Goal: Task Accomplishment & Management: Use online tool/utility

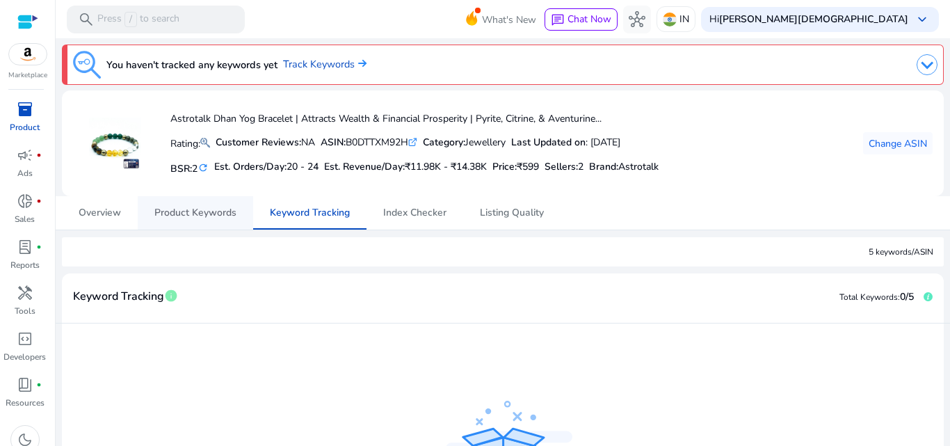
click at [196, 215] on span "Product Keywords" at bounding box center [195, 213] width 82 height 10
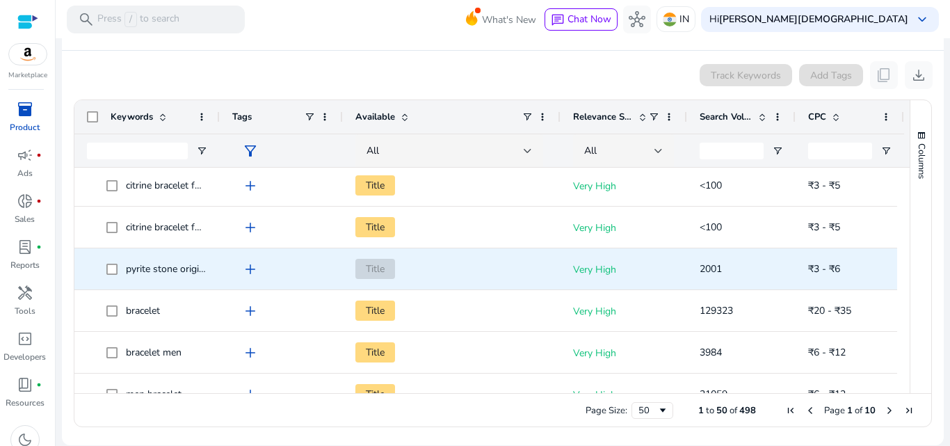
scroll to position [377, 0]
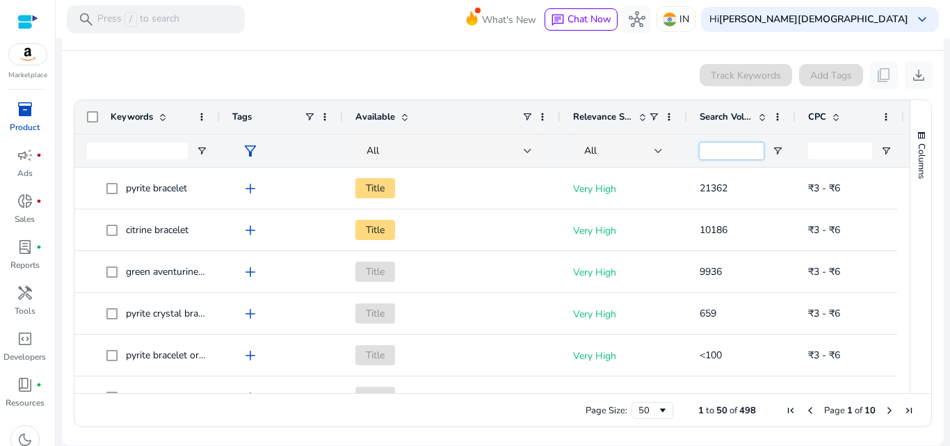
click at [717, 156] on input "Search Volume Filter Input" at bounding box center [731, 151] width 64 height 17
click at [773, 152] on span "Open Filter Menu" at bounding box center [777, 150] width 11 height 11
click at [806, 174] on div "Equals" at bounding box center [827, 176] width 85 height 10
click at [743, 116] on span "Search Volume" at bounding box center [725, 117] width 53 height 13
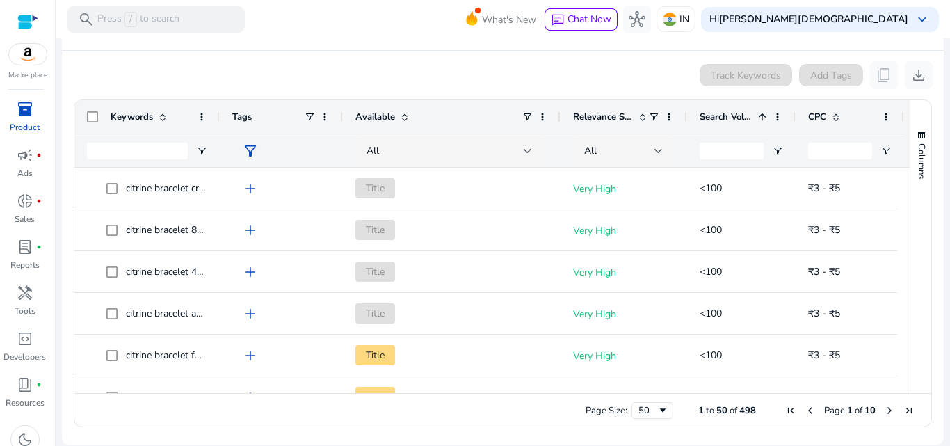
click at [743, 116] on span "Search Volume" at bounding box center [725, 117] width 53 height 13
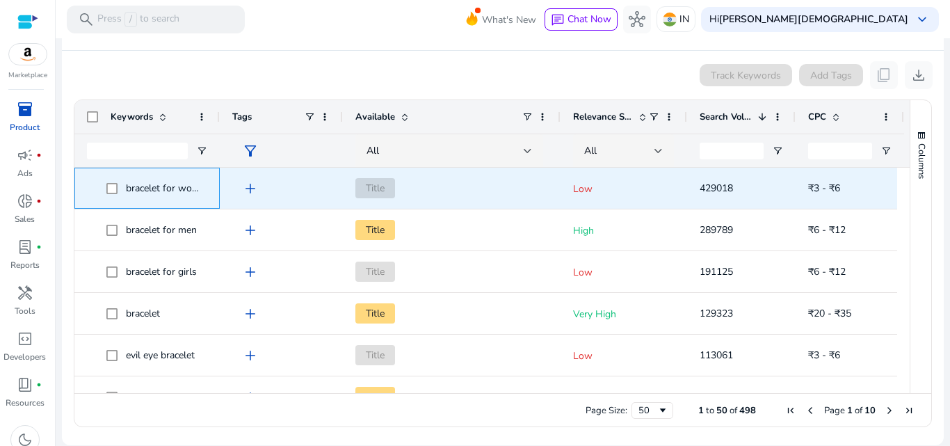
click at [187, 191] on span "bracelet for woman" at bounding box center [168, 187] width 85 height 13
click at [211, 194] on div "bracelet for woman" at bounding box center [146, 188] width 145 height 41
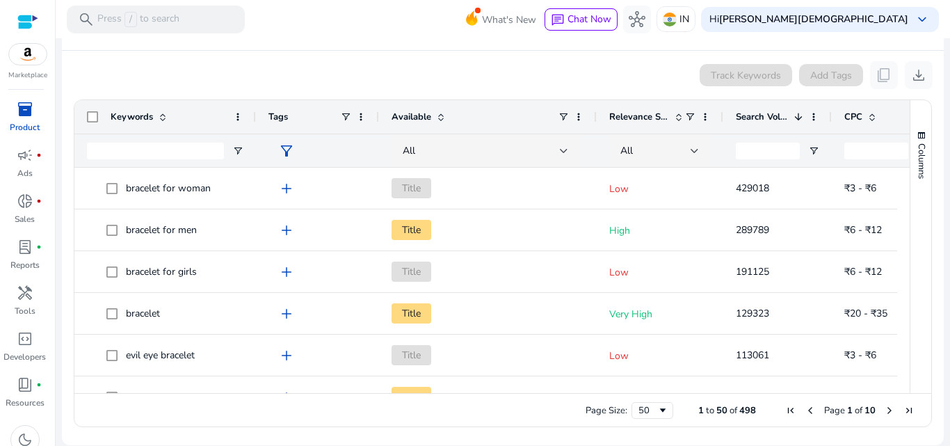
drag, startPoint x: 218, startPoint y: 117, endPoint x: 254, endPoint y: 120, distance: 36.3
click at [254, 120] on div at bounding box center [255, 116] width 6 height 33
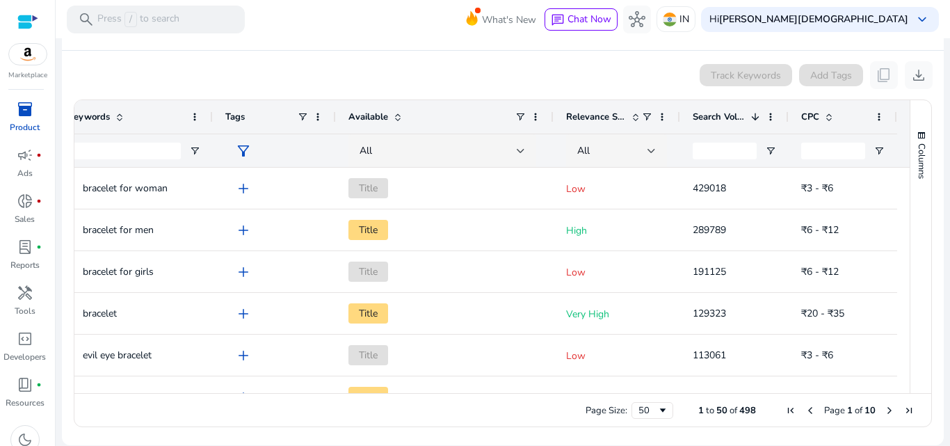
click at [749, 114] on span at bounding box center [754, 116] width 11 height 11
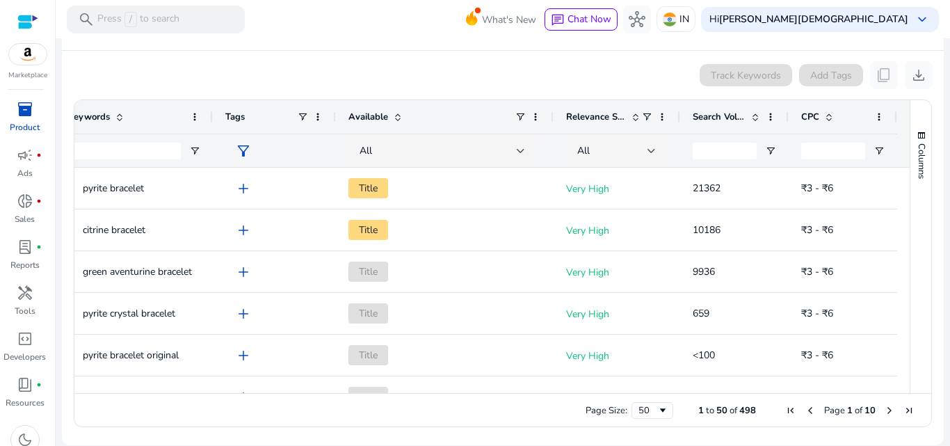
click at [631, 116] on span at bounding box center [635, 116] width 11 height 11
click at [656, 115] on span at bounding box center [661, 116] width 11 height 11
click at [617, 85] on div "Track Keywords Add Tags content_copy download" at bounding box center [502, 75] width 859 height 28
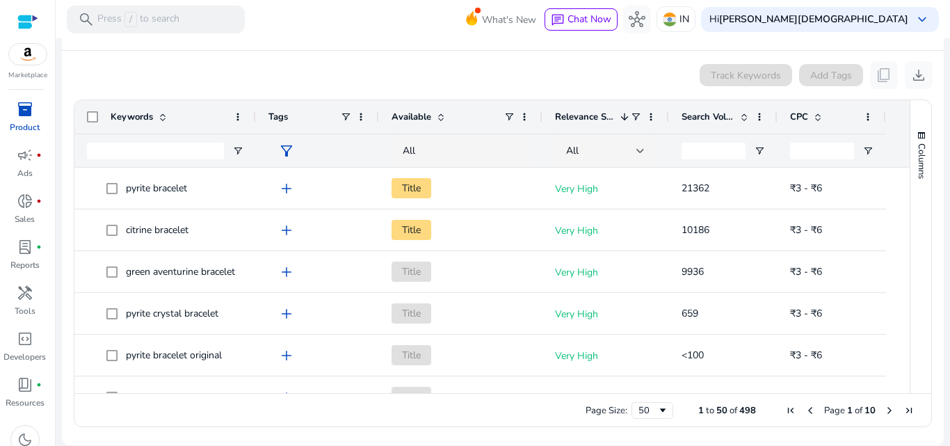
drag, startPoint x: 546, startPoint y: 117, endPoint x: 492, endPoint y: 127, distance: 55.2
click at [492, 127] on div "Available" at bounding box center [460, 116] width 163 height 33
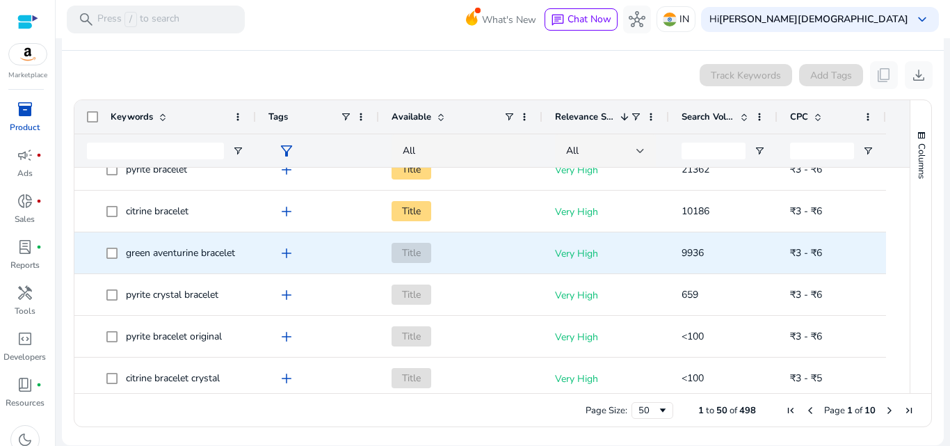
scroll to position [19, 0]
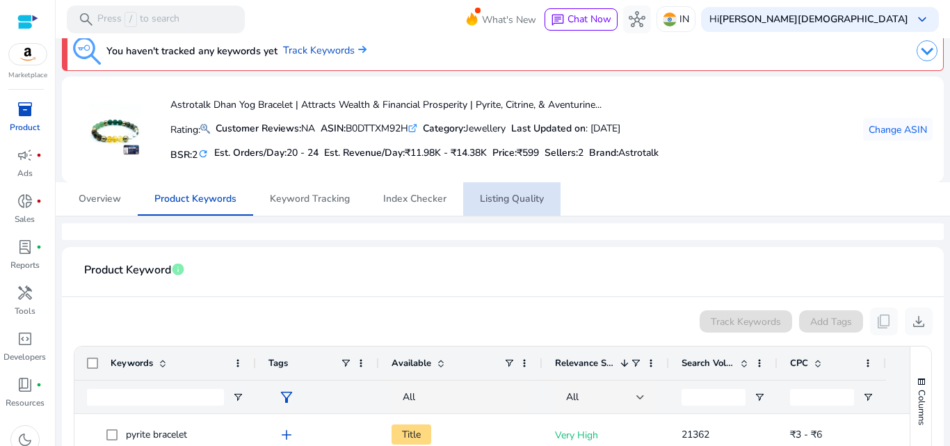
click at [511, 189] on span "Listing Quality" at bounding box center [512, 198] width 64 height 33
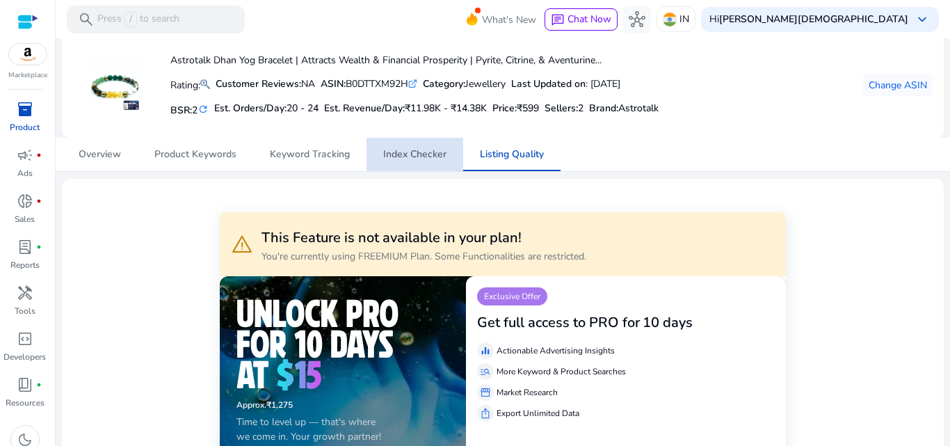
click at [416, 163] on span "Index Checker" at bounding box center [414, 154] width 63 height 33
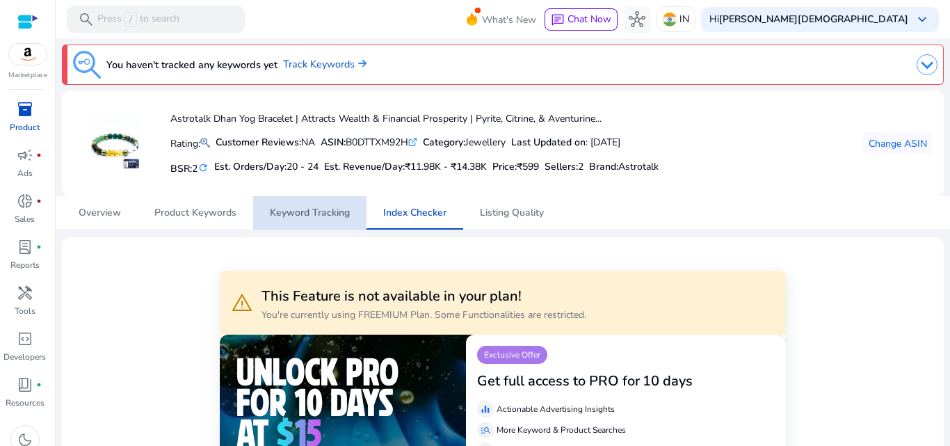
click at [310, 208] on span "Keyword Tracking" at bounding box center [310, 213] width 80 height 10
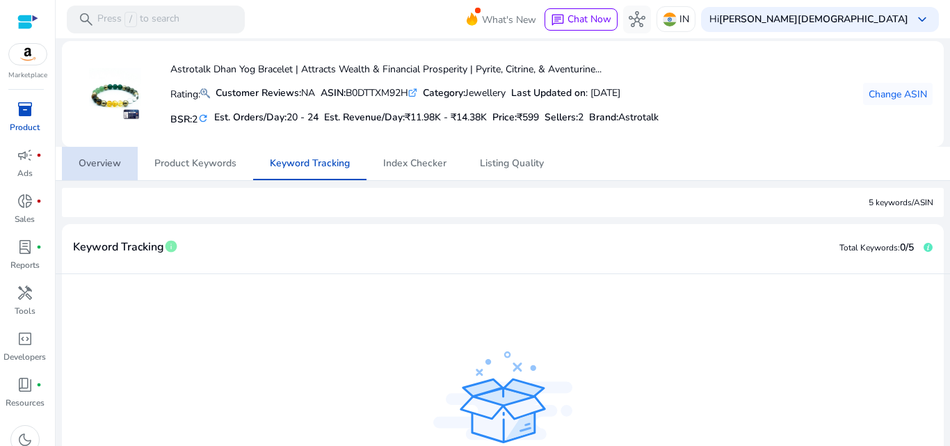
click at [124, 165] on link "Overview" at bounding box center [100, 163] width 76 height 33
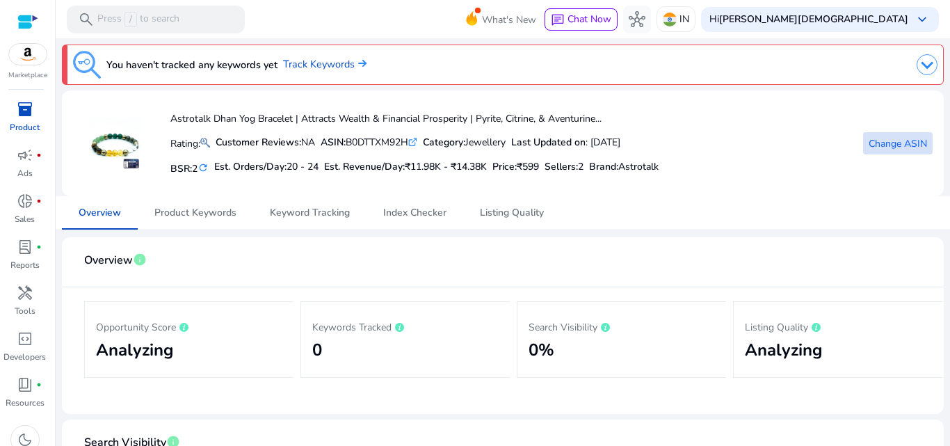
click at [879, 139] on span "Change ASIN" at bounding box center [897, 143] width 58 height 15
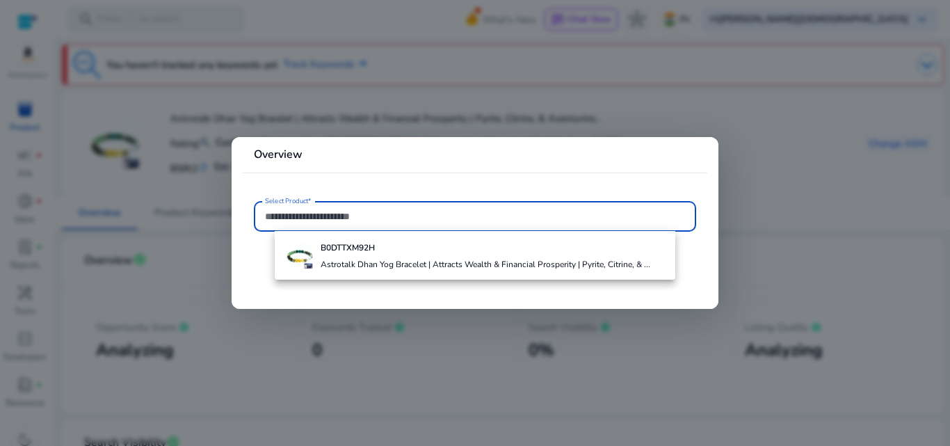
paste input "**********"
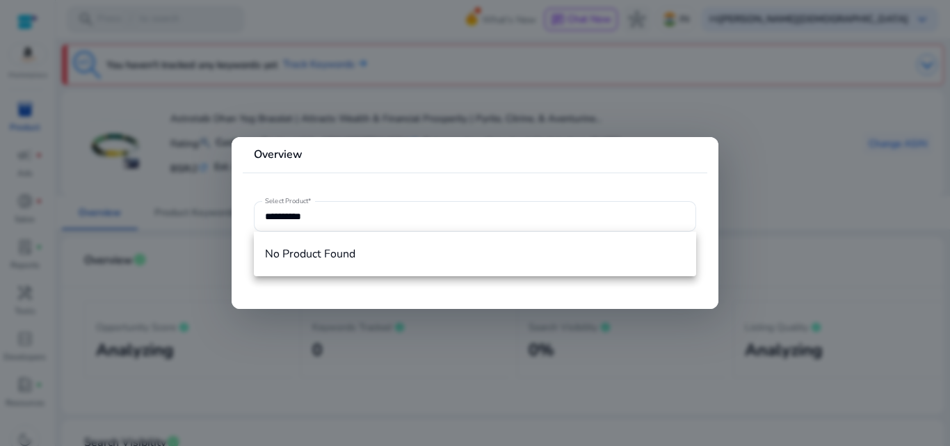
click at [451, 164] on mat-card-header "Overview" at bounding box center [475, 160] width 464 height 24
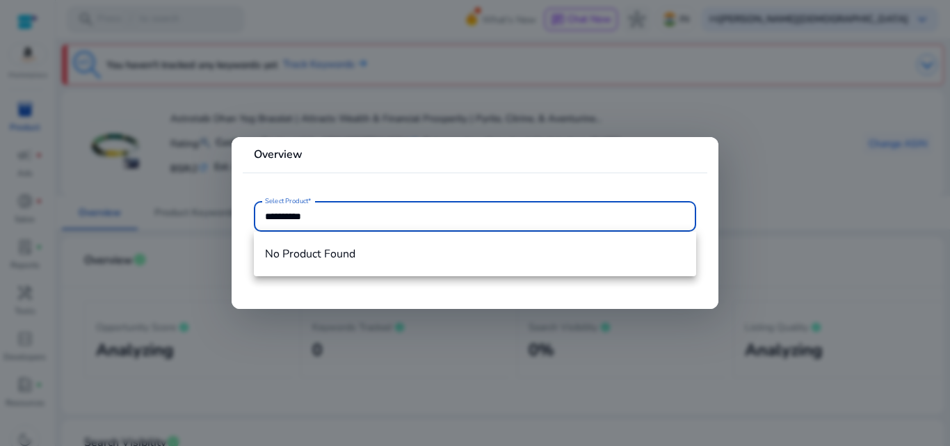
click at [404, 218] on input "**********" at bounding box center [475, 216] width 420 height 15
type input "*"
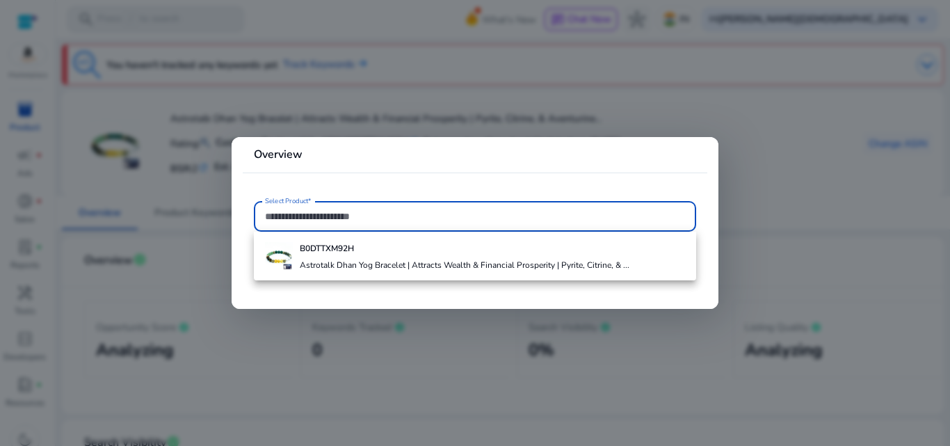
paste input "**********"
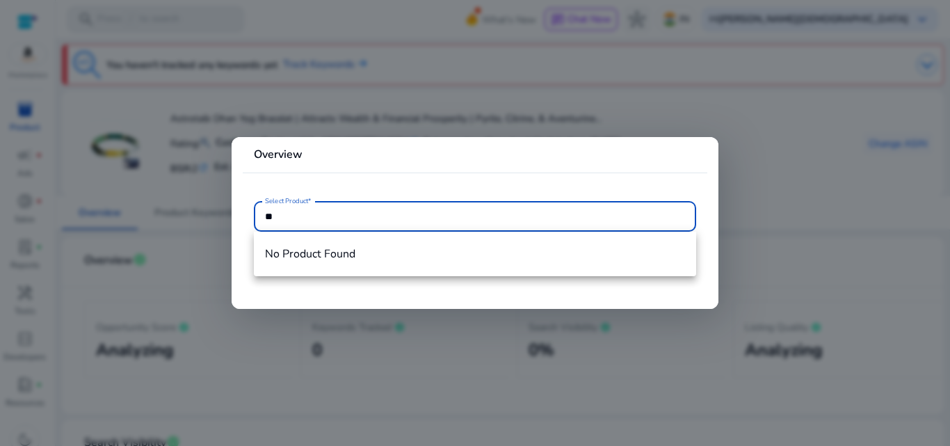
type input "*"
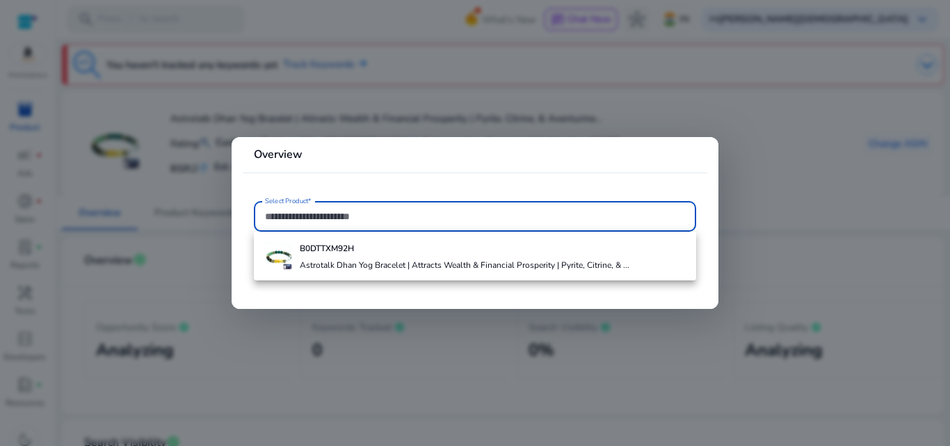
paste input "**********"
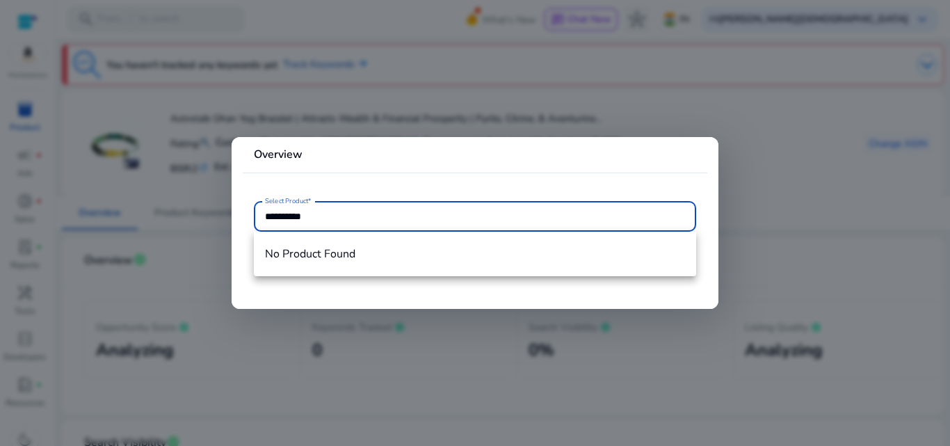
type input "**********"
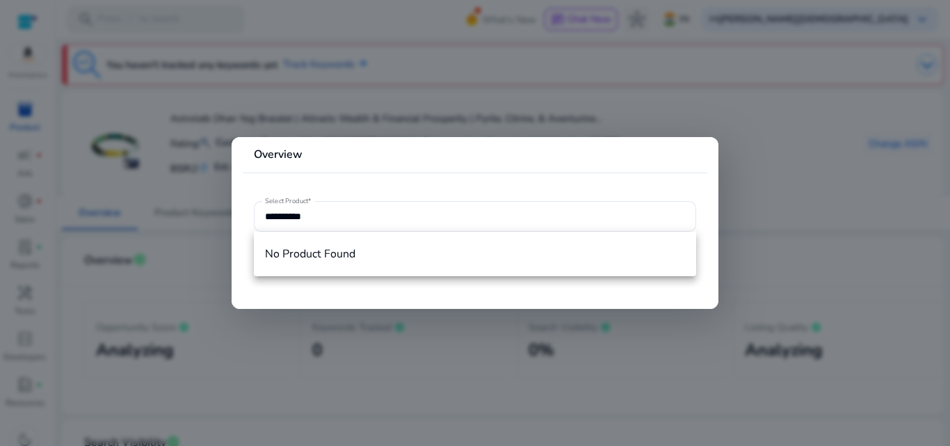
click at [733, 170] on div at bounding box center [475, 223] width 950 height 446
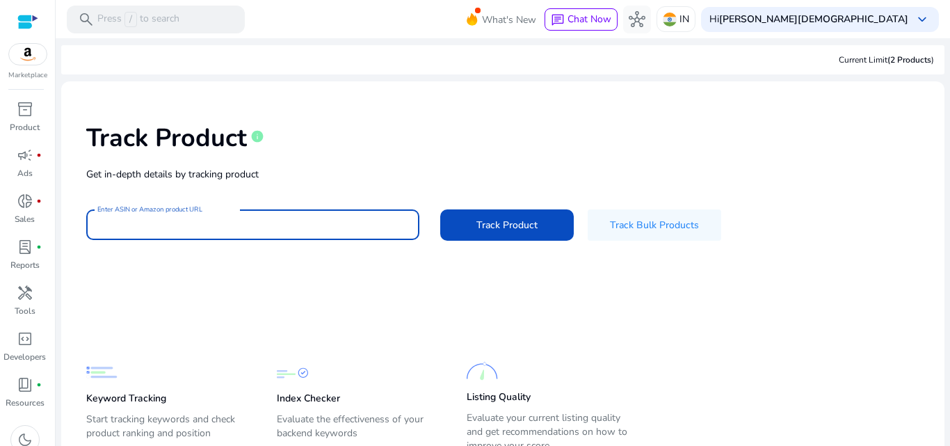
click at [297, 219] on input "Enter ASIN or Amazon product URL" at bounding box center [252, 224] width 311 height 15
paste input "**********"
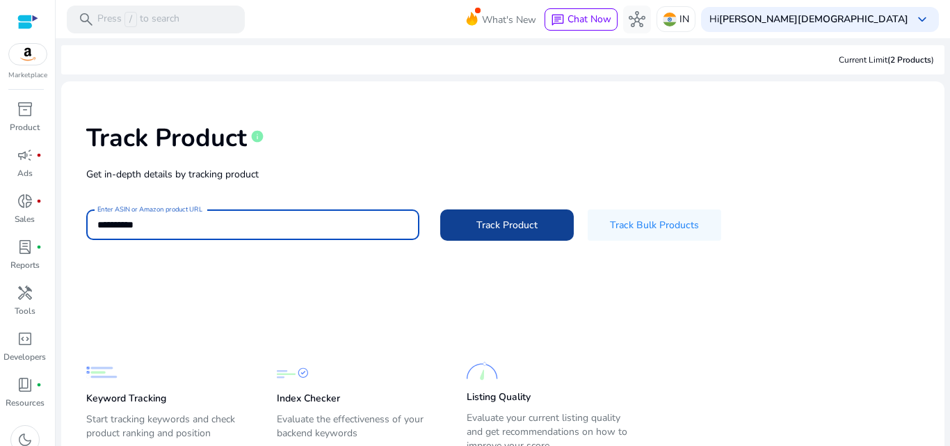
type input "**********"
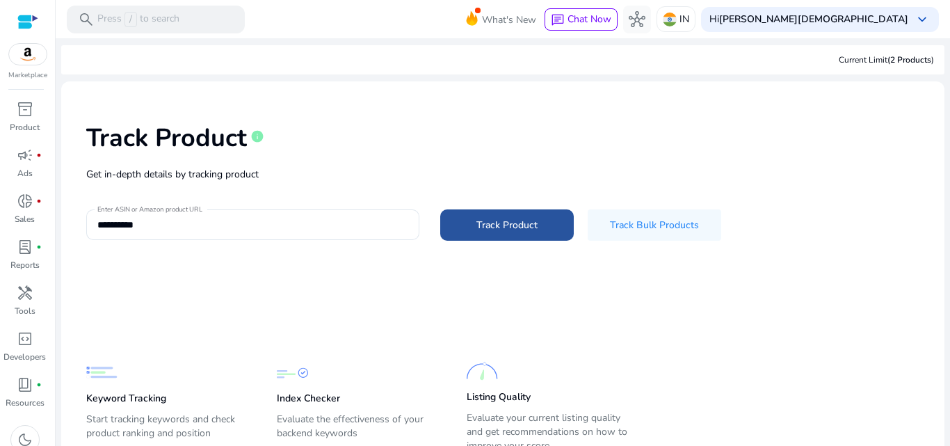
click at [457, 220] on span at bounding box center [506, 224] width 133 height 33
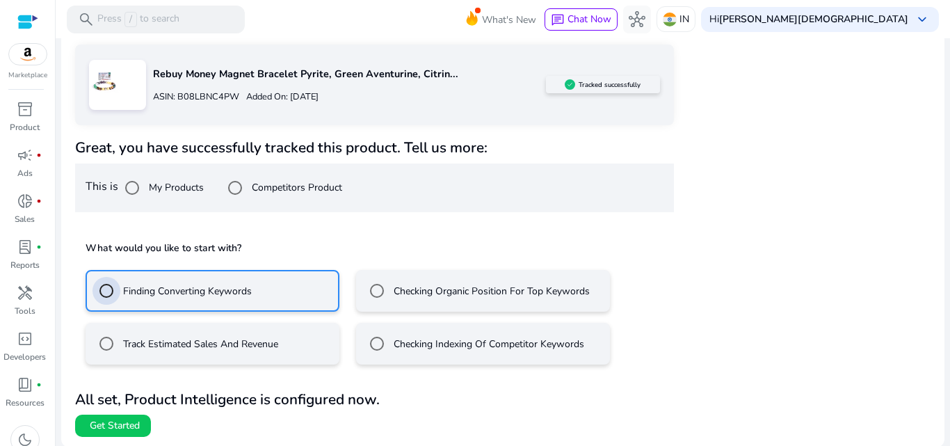
scroll to position [225, 0]
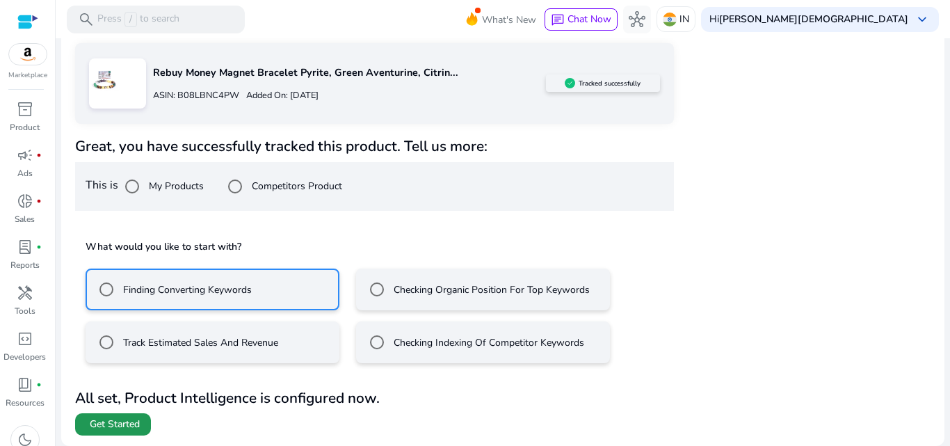
click at [130, 420] on span "Get Started" at bounding box center [115, 424] width 50 height 14
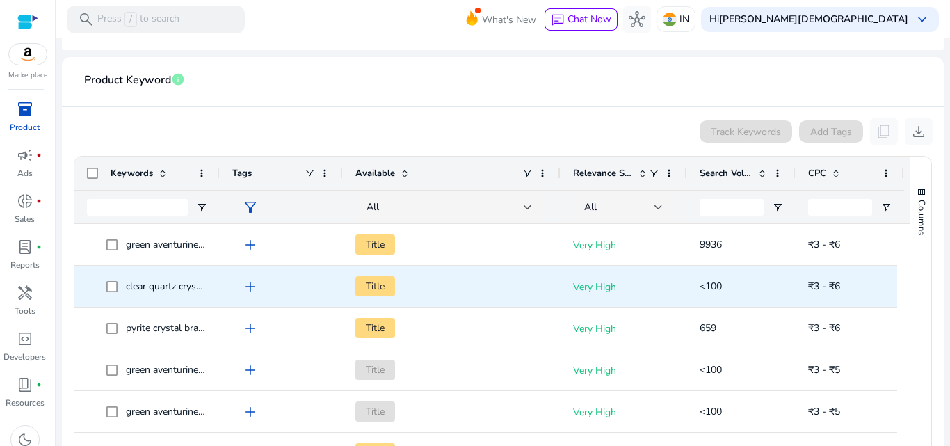
scroll to position [5, 0]
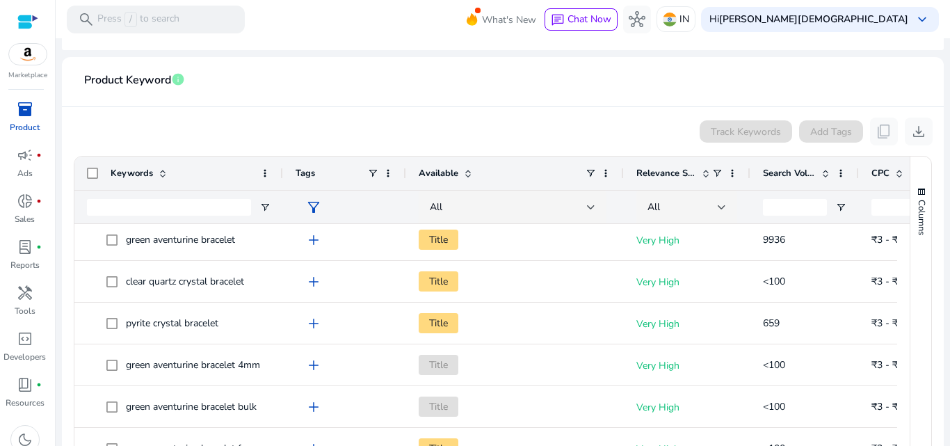
drag, startPoint x: 218, startPoint y: 174, endPoint x: 281, endPoint y: 173, distance: 63.3
click at [281, 173] on div at bounding box center [282, 172] width 6 height 33
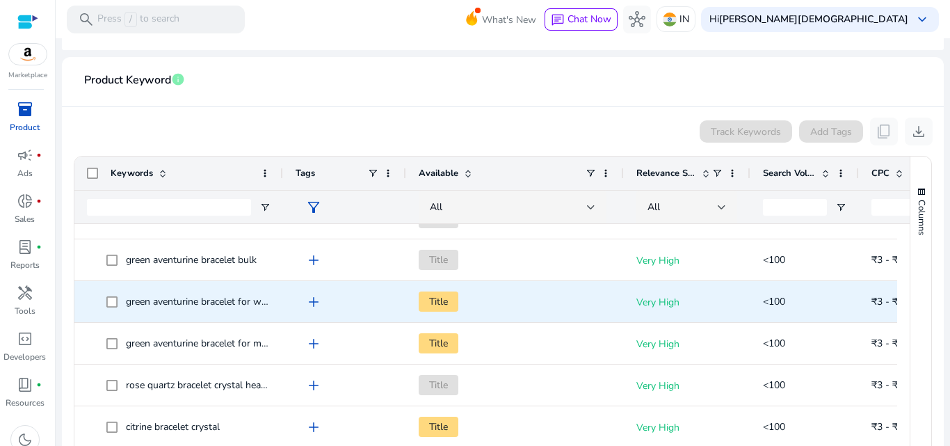
scroll to position [163, 0]
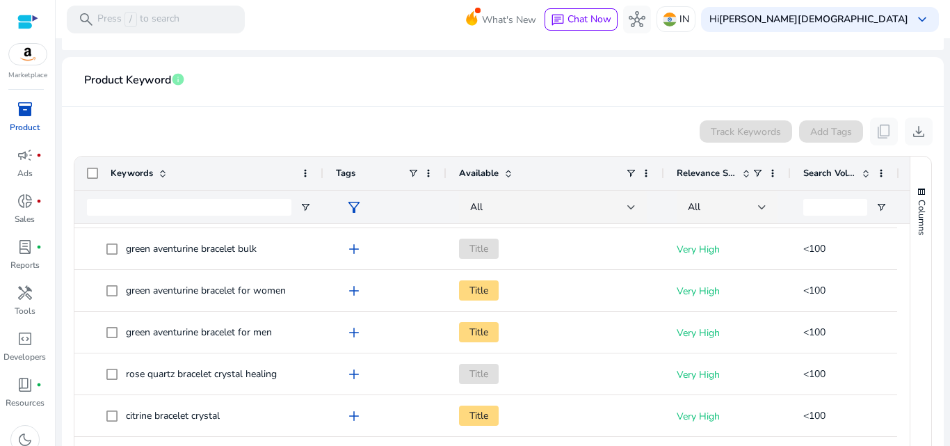
drag, startPoint x: 280, startPoint y: 170, endPoint x: 320, endPoint y: 173, distance: 40.5
click at [320, 173] on div at bounding box center [323, 172] width 6 height 33
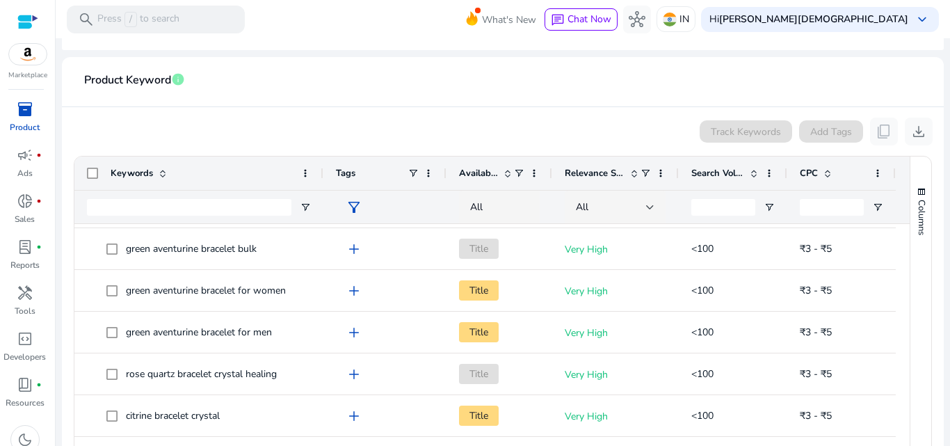
drag, startPoint x: 660, startPoint y: 172, endPoint x: 549, endPoint y: 193, distance: 114.0
click at [549, 193] on div "Keywords Tags Available Relevance Score" at bounding box center [491, 189] width 834 height 67
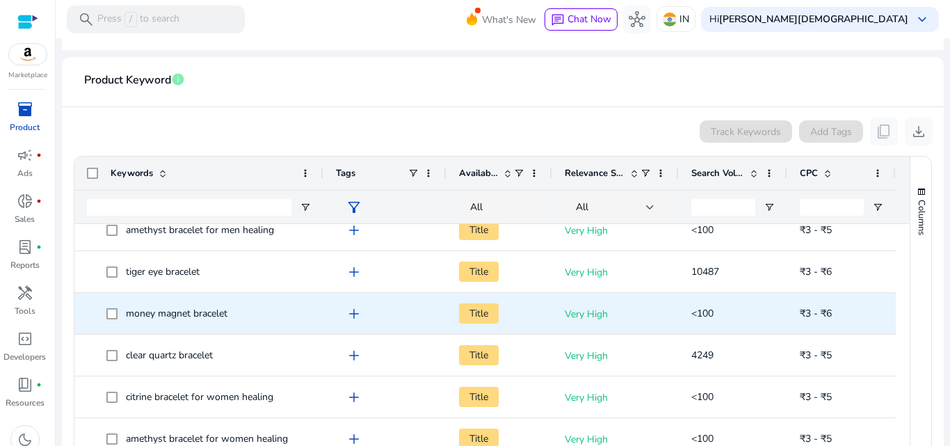
scroll to position [606, 0]
